Goal: Task Accomplishment & Management: Complete application form

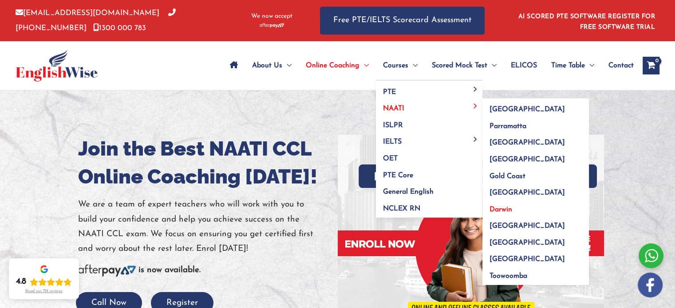
click at [506, 208] on span "Darwin" at bounding box center [500, 209] width 23 height 7
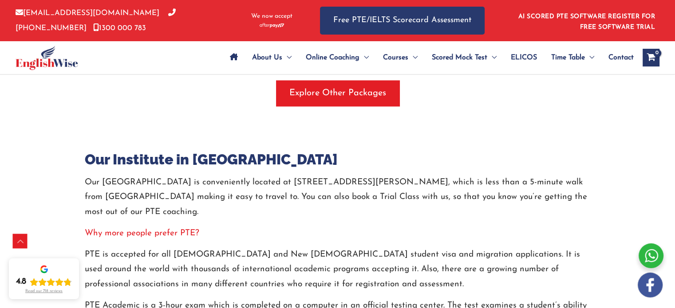
scroll to position [1081, 0]
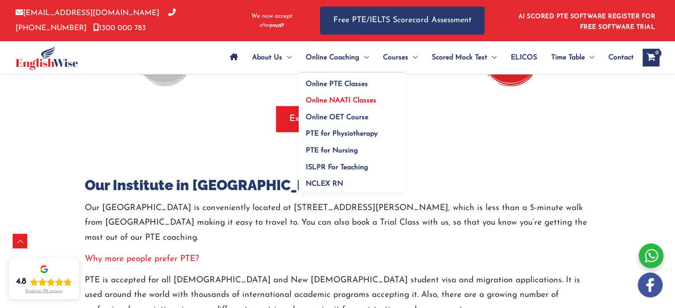
click at [344, 102] on span "Online NAATI Classes" at bounding box center [341, 100] width 71 height 7
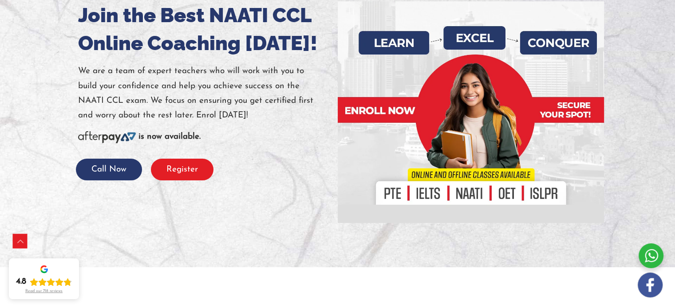
scroll to position [149, 0]
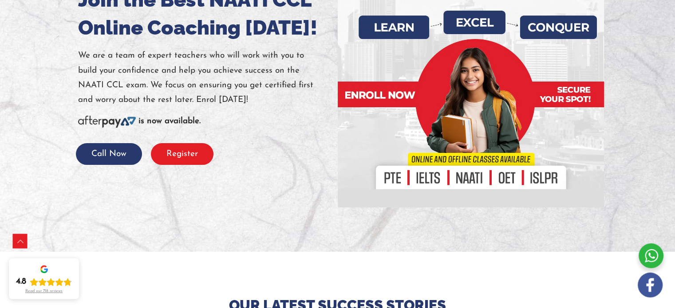
click at [191, 155] on button "Register" at bounding box center [182, 154] width 63 height 22
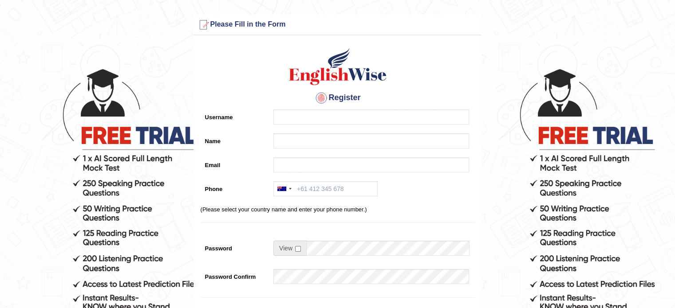
scroll to position [211, 0]
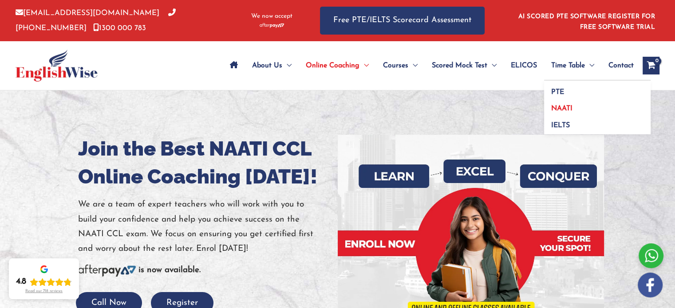
click at [583, 110] on link "NAATI" at bounding box center [597, 106] width 106 height 17
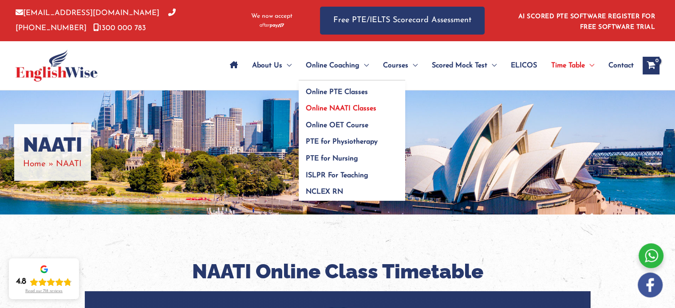
click at [338, 107] on span "Online NAATI Classes" at bounding box center [341, 108] width 71 height 7
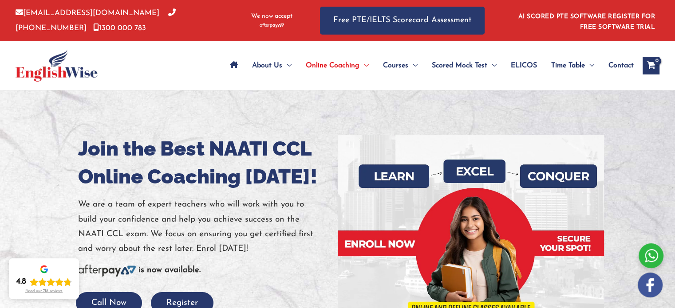
click at [654, 257] on div at bounding box center [651, 256] width 25 height 25
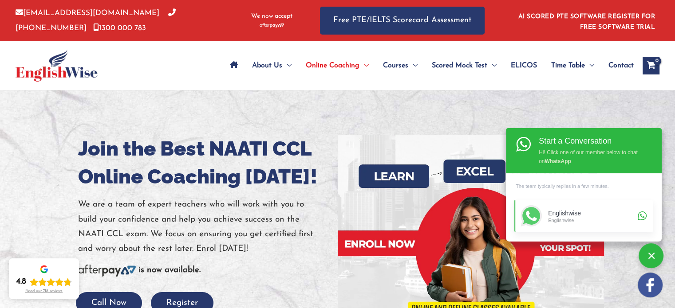
click at [589, 222] on div "Englishwise" at bounding box center [591, 220] width 87 height 6
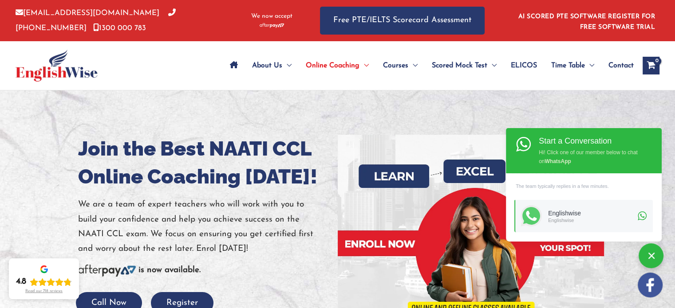
click at [601, 103] on div at bounding box center [337, 246] width 675 height 311
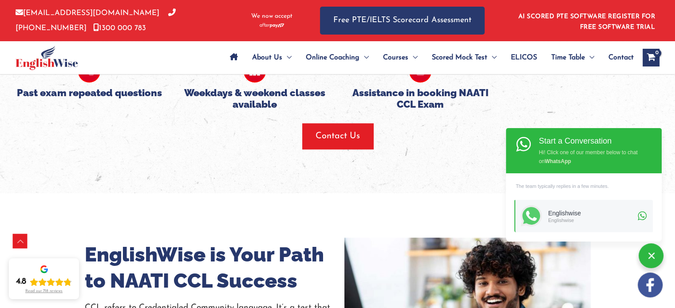
scroll to position [976, 0]
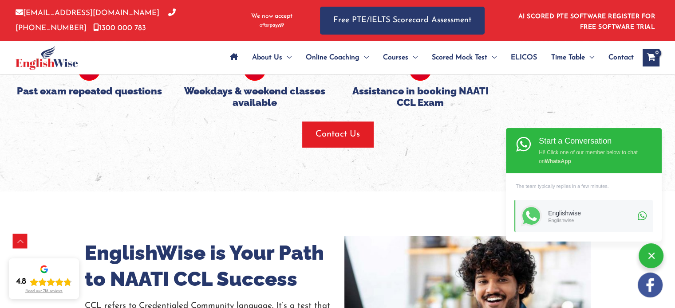
click at [651, 253] on div at bounding box center [651, 256] width 25 height 25
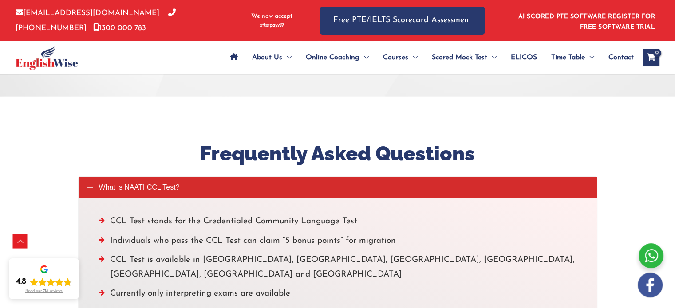
scroll to position [2352, 0]
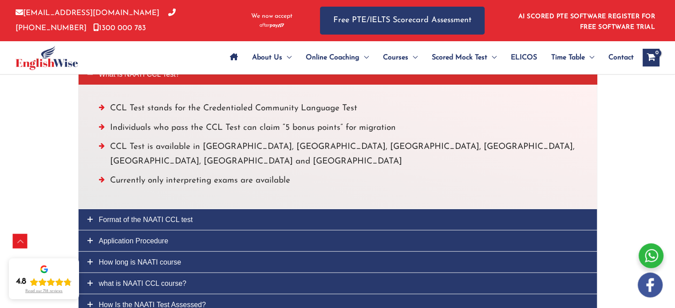
click at [619, 57] on span "Contact" at bounding box center [620, 57] width 25 height 31
click at [615, 60] on span "Contact" at bounding box center [620, 57] width 25 height 31
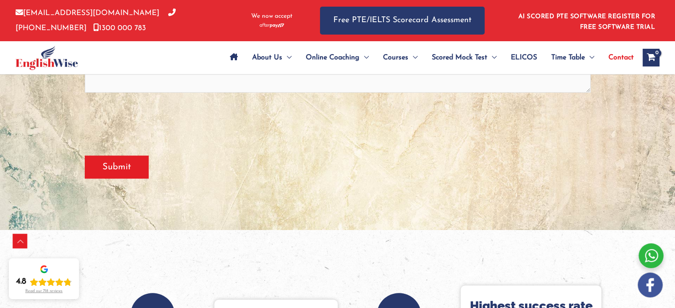
scroll to position [133, 0]
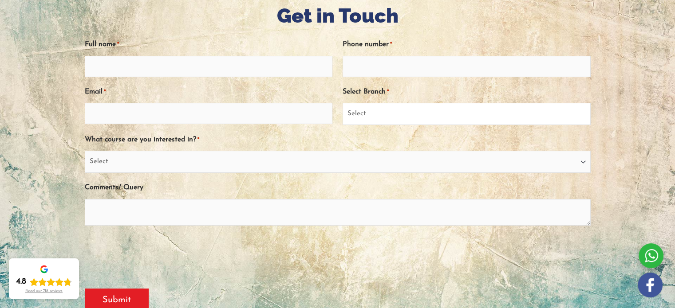
click at [446, 115] on select "Select Sydney City Center Sydney Parramatta EnglishWise Global Brisbane Gold Co…" at bounding box center [467, 114] width 248 height 22
select select "Northern Territory"
click at [343, 103] on select "Select Sydney City Center Sydney Parramatta EnglishWise Global Brisbane Gold Co…" at bounding box center [467, 114] width 248 height 22
click at [174, 173] on select "Select PTE NAATI IELTS OET General English" at bounding box center [338, 162] width 506 height 22
select select "NAATI"
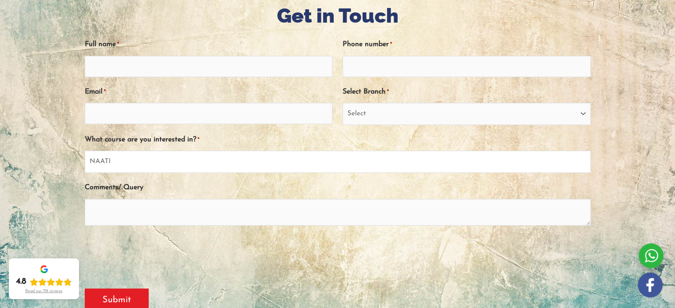
click at [85, 151] on select "Select PTE NAATI IELTS OET General English" at bounding box center [338, 162] width 506 height 22
click at [185, 65] on input "Full name *" at bounding box center [209, 66] width 248 height 21
type input "Vini"
click at [390, 65] on input "Phone number *" at bounding box center [467, 66] width 248 height 21
type input "0424931955"
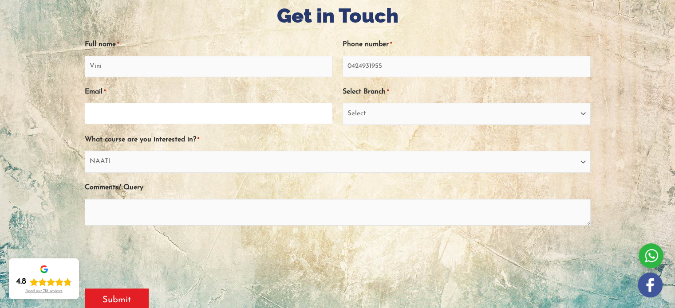
click at [176, 114] on input "Email *" at bounding box center [209, 113] width 248 height 21
type input "vaninder777@yahoo.com"
click at [142, 221] on textarea "Comments/ Query" at bounding box center [338, 212] width 506 height 27
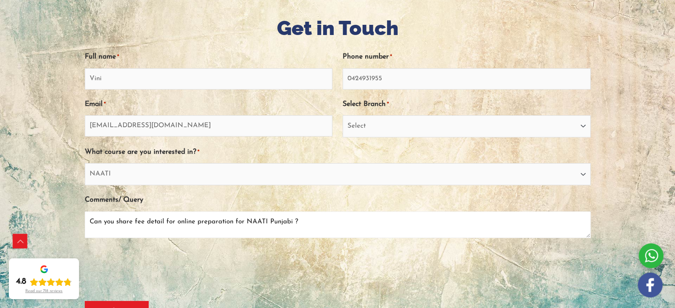
scroll to position [266, 0]
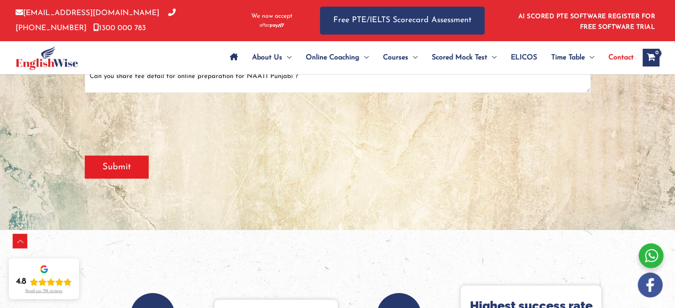
type textarea "Can you share fee detail for online preparation for NAATI Punjabi ?"
click at [111, 163] on input "Submit" at bounding box center [117, 167] width 64 height 23
